Goal: Task Accomplishment & Management: Manage account settings

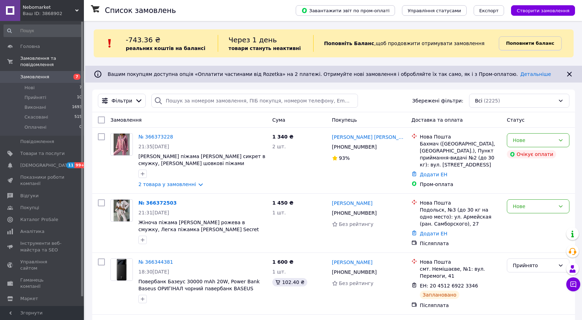
click at [522, 41] on b "Поповнити баланс" at bounding box center [530, 43] width 48 height 5
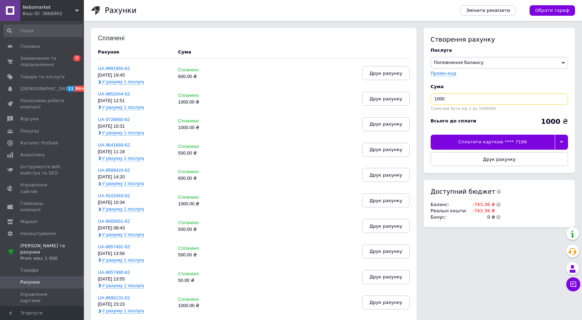
drag, startPoint x: 450, startPoint y: 97, endPoint x: 434, endPoint y: 96, distance: 16.5
click at [434, 96] on input "1000" at bounding box center [499, 98] width 137 height 11
type input "1200"
click at [563, 146] on div at bounding box center [561, 142] width 13 height 15
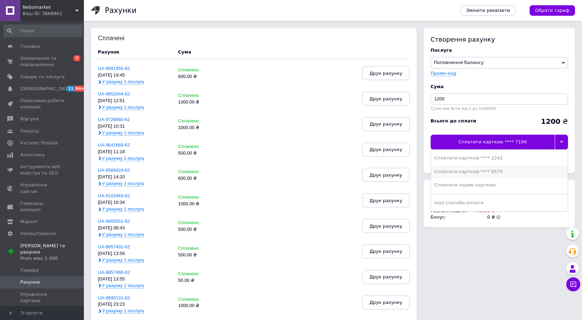
click at [473, 173] on div "Сплатити карткою **** 6575" at bounding box center [500, 172] width 130 height 6
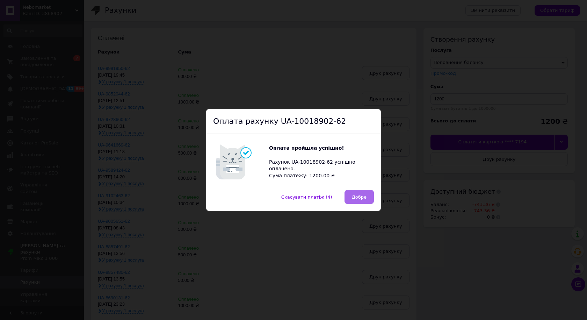
click at [363, 203] on button "Добре" at bounding box center [359, 197] width 29 height 14
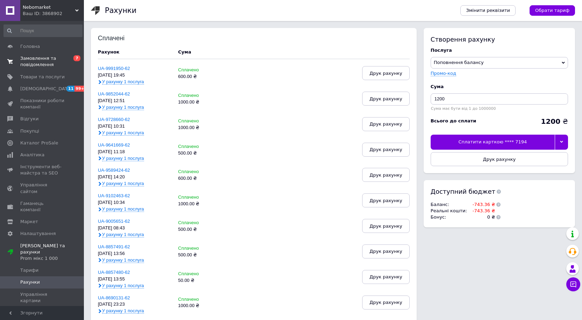
click at [40, 63] on span "Замовлення та повідомлення" at bounding box center [42, 61] width 44 height 13
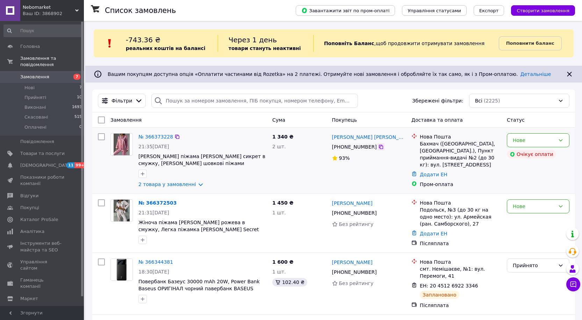
click at [378, 148] on icon at bounding box center [381, 147] width 6 height 6
click at [380, 148] on div at bounding box center [381, 146] width 7 height 7
click at [378, 148] on icon at bounding box center [381, 147] width 6 height 6
drag, startPoint x: 365, startPoint y: 138, endPoint x: 328, endPoint y: 133, distance: 37.1
click at [328, 133] on div "№ 366373228 21:35[DATE] [PERSON_NAME] піжама [PERSON_NAME] сикрет в смужку, Жін…" at bounding box center [333, 160] width 477 height 60
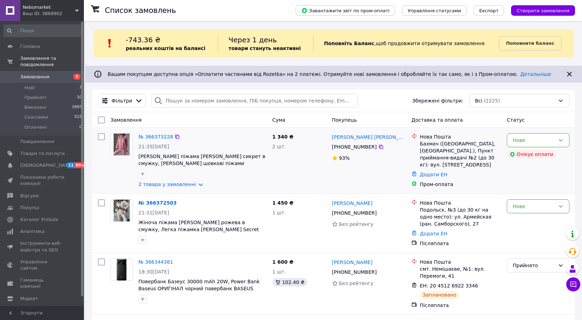
drag, startPoint x: 387, startPoint y: 137, endPoint x: 380, endPoint y: 136, distance: 7.8
click at [388, 137] on div "[PERSON_NAME] [PERSON_NAME]" at bounding box center [369, 137] width 76 height 9
drag, startPoint x: 380, startPoint y: 136, endPoint x: 330, endPoint y: 133, distance: 49.4
click at [330, 133] on div "[PERSON_NAME] [PERSON_NAME] [PHONE_NUMBER]%" at bounding box center [369, 160] width 80 height 60
copy link "[PERSON_NAME] [PERSON_NAME]"
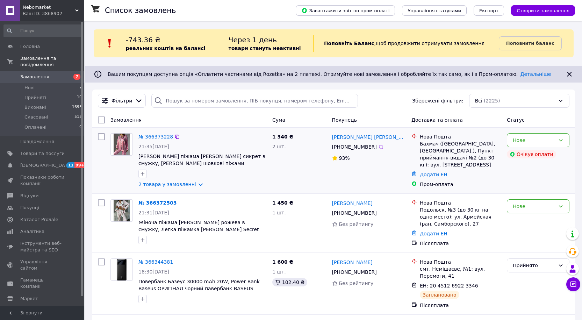
click at [427, 145] on div "Бахмач ([GEOGRAPHIC_DATA], [GEOGRAPHIC_DATA].), Пункт приймання-видачі №2 (до 3…" at bounding box center [460, 154] width 81 height 28
copy div "Бахмач"
